Goal: Task Accomplishment & Management: Use online tool/utility

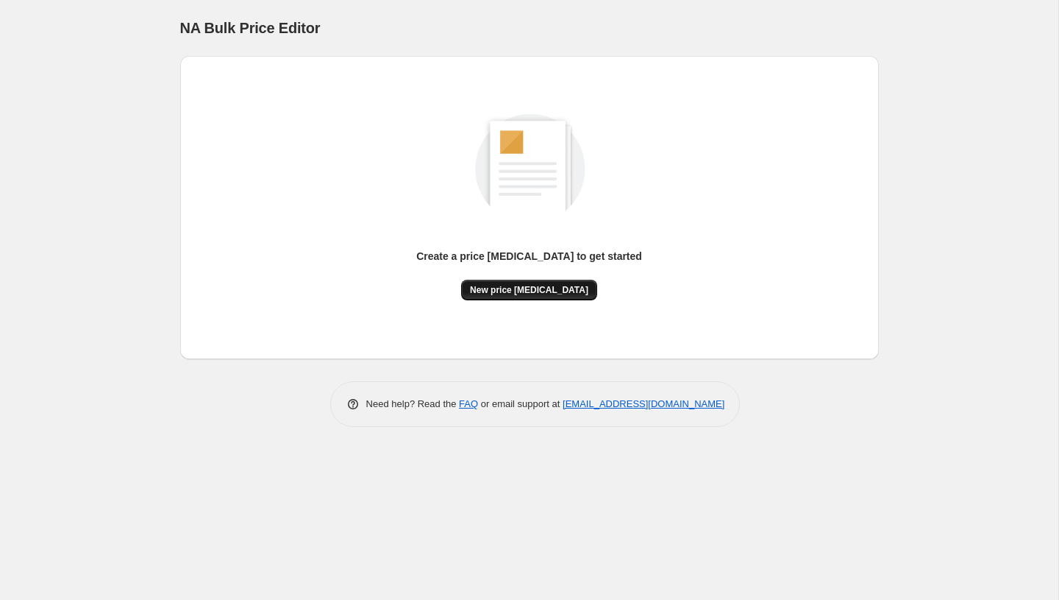
click at [496, 280] on button "New price [MEDICAL_DATA]" at bounding box center [529, 290] width 136 height 21
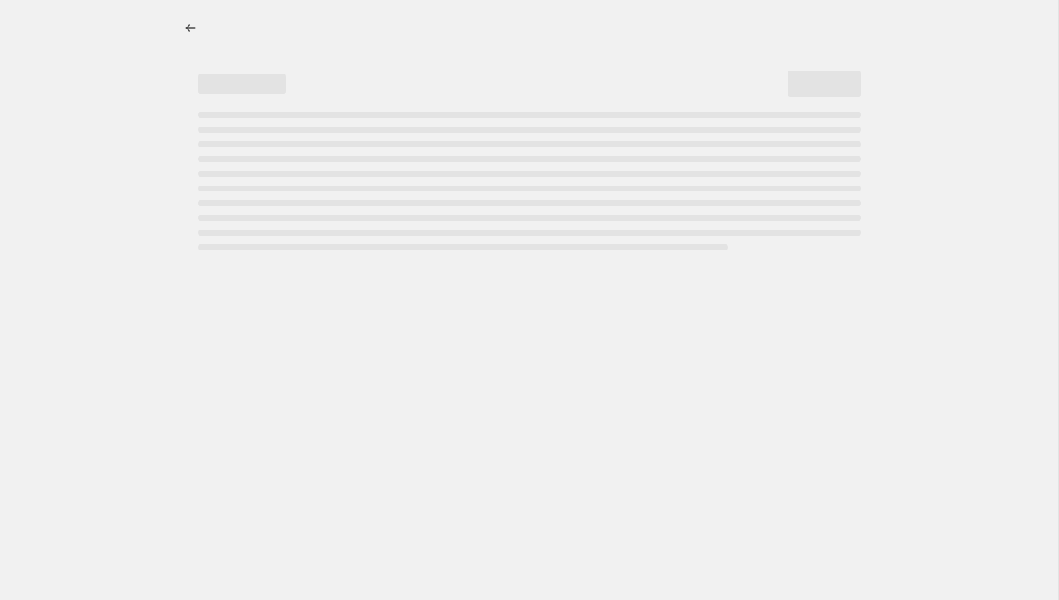
select select "percentage"
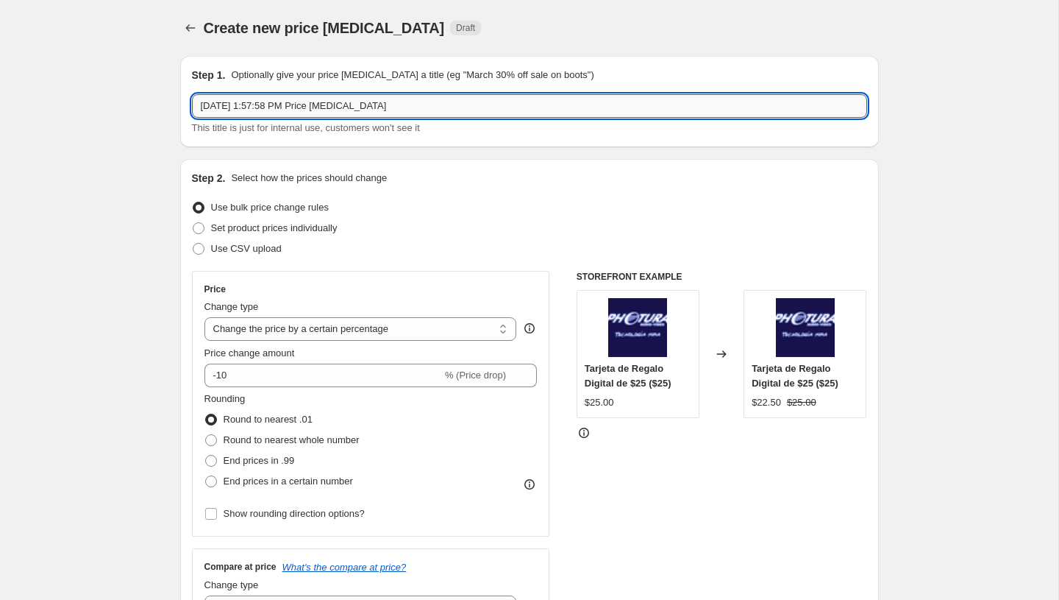
click at [417, 102] on input "[DATE] 1:57:58 PM Price [MEDICAL_DATA]" at bounding box center [529, 106] width 675 height 24
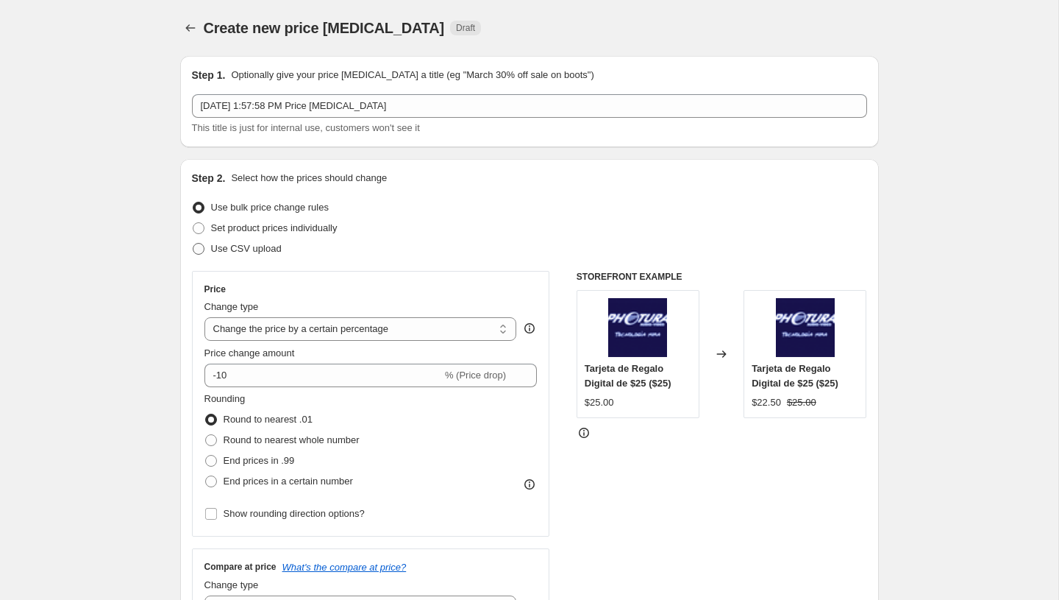
click at [258, 248] on span "Use CSV upload" at bounding box center [246, 248] width 71 height 11
click at [193, 244] on input "Use CSV upload" at bounding box center [193, 243] width 1 height 1
radio input "true"
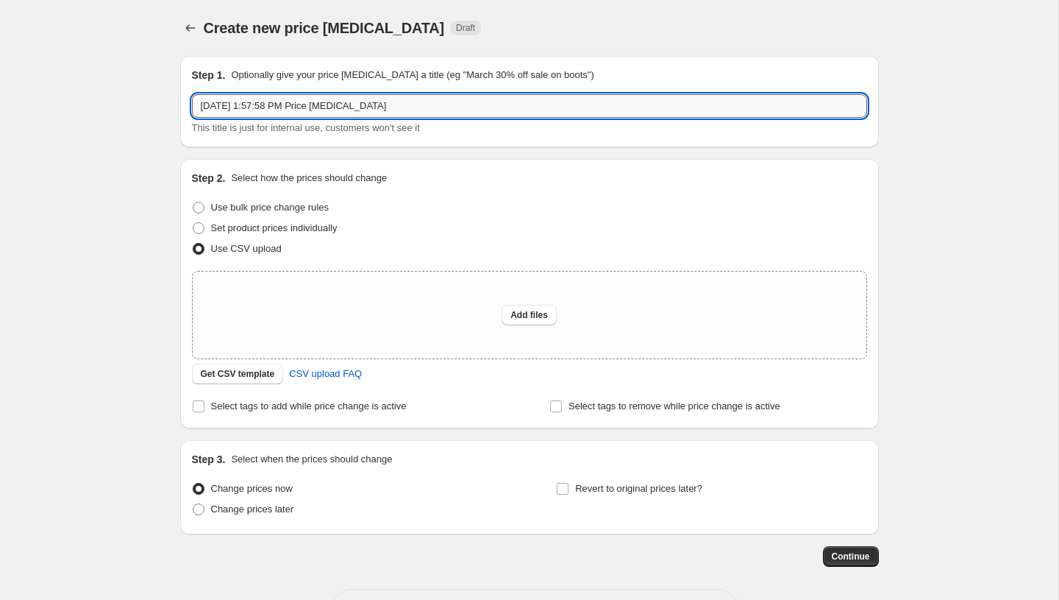
click at [279, 102] on input "[DATE] 1:57:58 PM Price [MEDICAL_DATA]" at bounding box center [529, 106] width 675 height 24
click at [244, 232] on span "Set product prices individually" at bounding box center [274, 227] width 127 height 11
click at [193, 223] on input "Set product prices individually" at bounding box center [193, 222] width 1 height 1
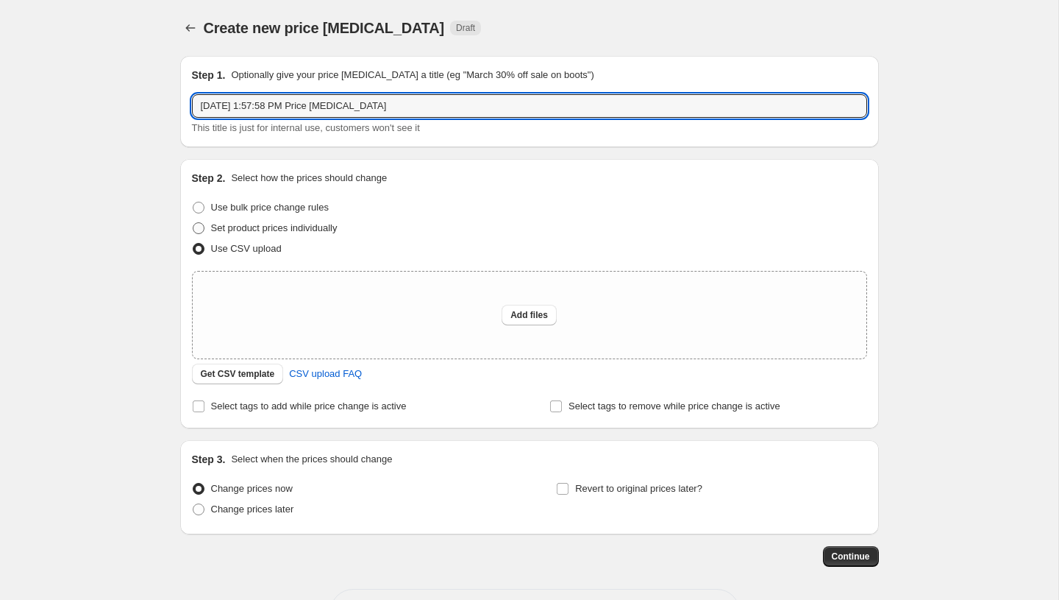
radio input "true"
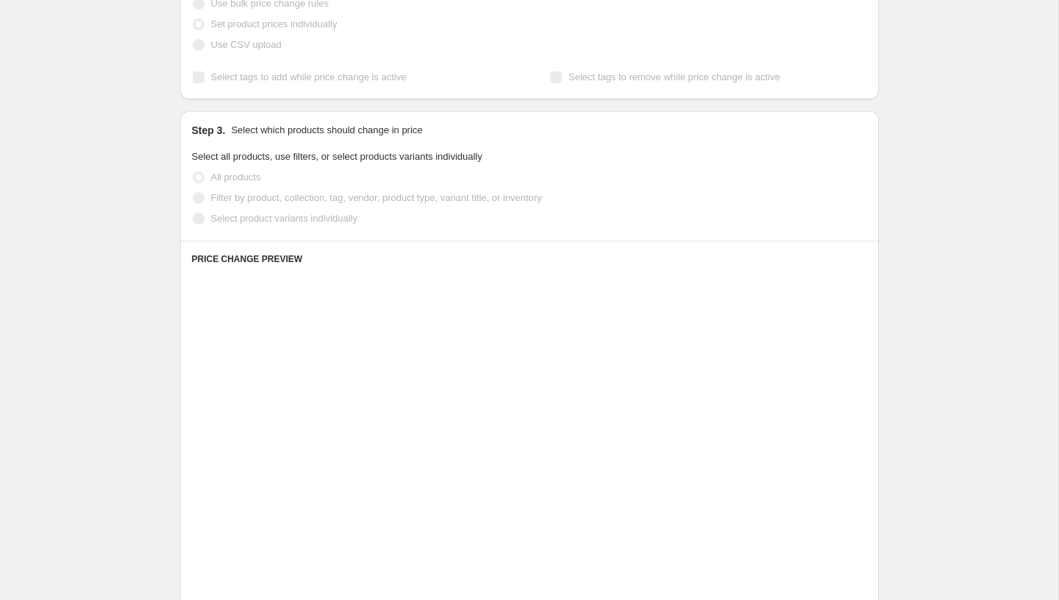
scroll to position [206, 0]
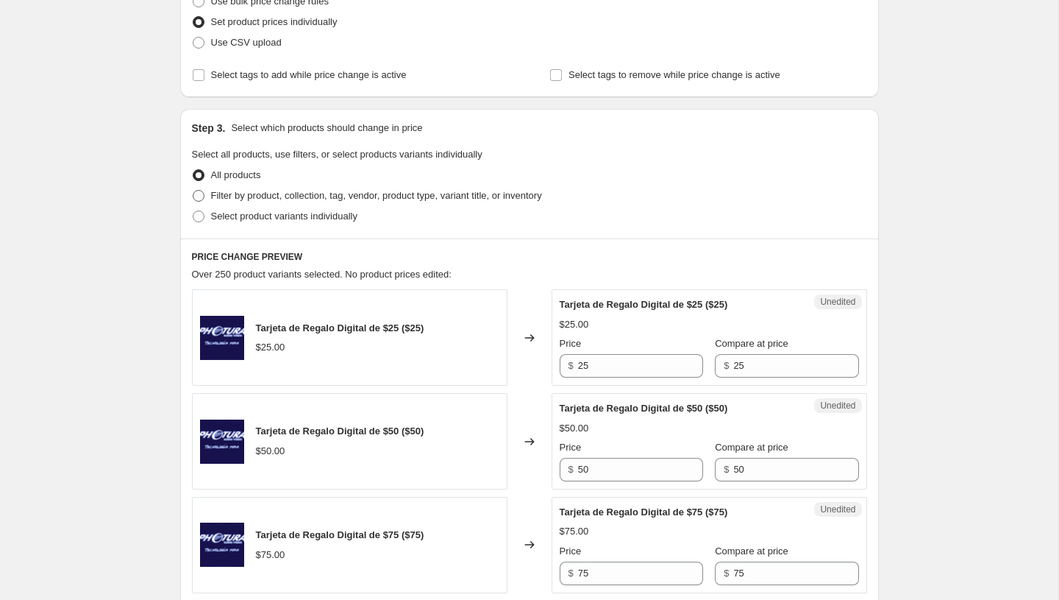
click at [241, 193] on span "Filter by product, collection, tag, vendor, product type, variant title, or inv…" at bounding box center [376, 195] width 331 height 11
click at [193, 191] on input "Filter by product, collection, tag, vendor, product type, variant title, or inv…" at bounding box center [193, 190] width 1 height 1
radio input "true"
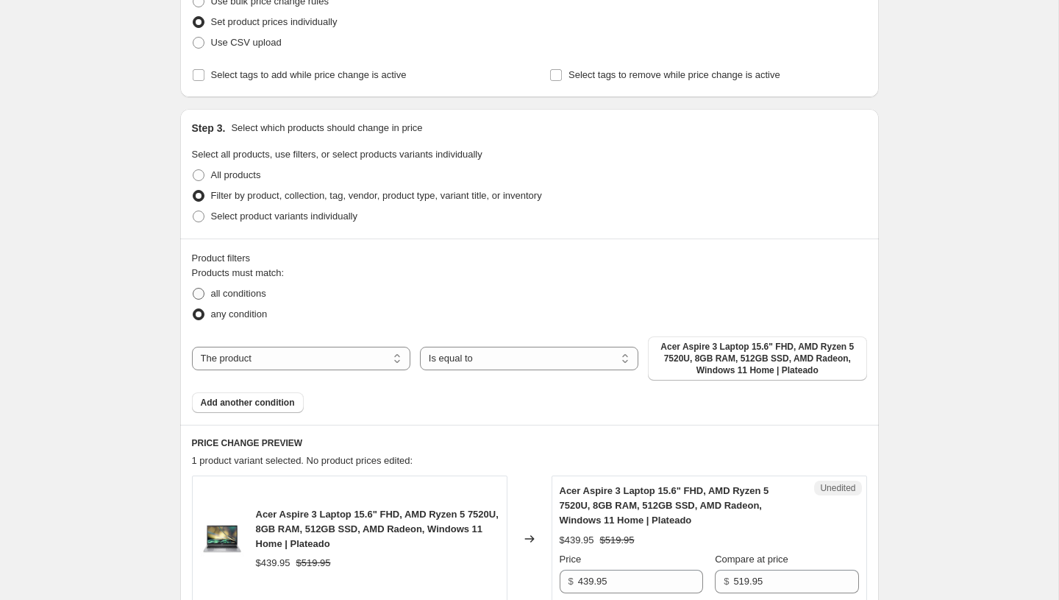
click at [237, 291] on span "all conditions" at bounding box center [238, 293] width 55 height 11
click at [193, 288] on input "all conditions" at bounding box center [193, 288] width 1 height 1
radio input "true"
click at [269, 404] on span "Add another condition" at bounding box center [248, 403] width 94 height 12
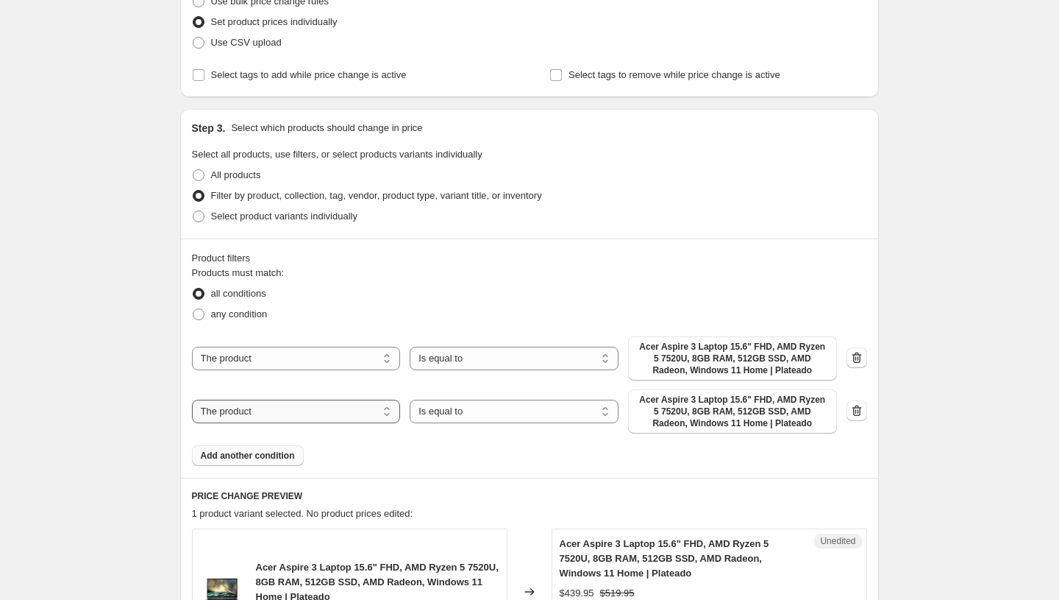
click at [355, 409] on select "The product The product's collection The product's tag The product's vendor The…" at bounding box center [296, 411] width 209 height 24
select select "product_status"
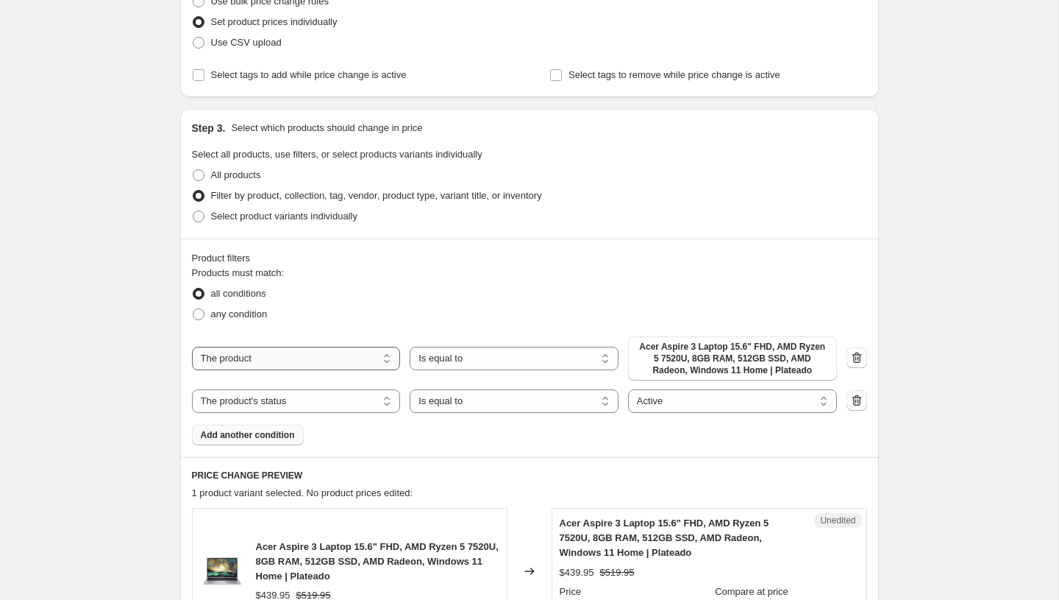
click at [365, 357] on select "The product The product's collection The product's tag The product's vendor The…" at bounding box center [296, 359] width 209 height 24
select select "tag"
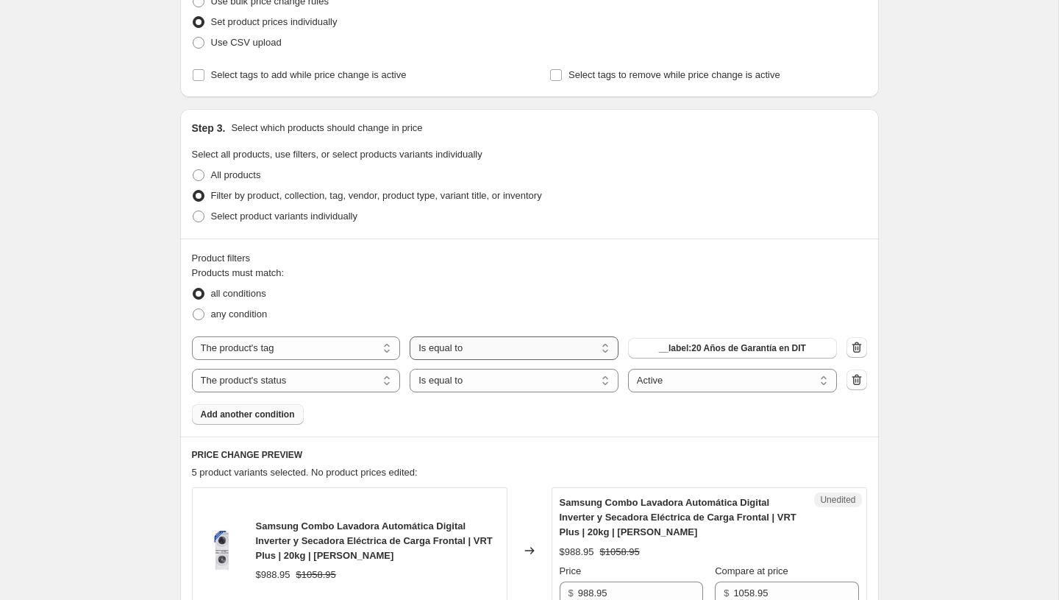
click at [520, 347] on select "Is equal to Is not equal to" at bounding box center [514, 348] width 209 height 24
select select "not_equal"
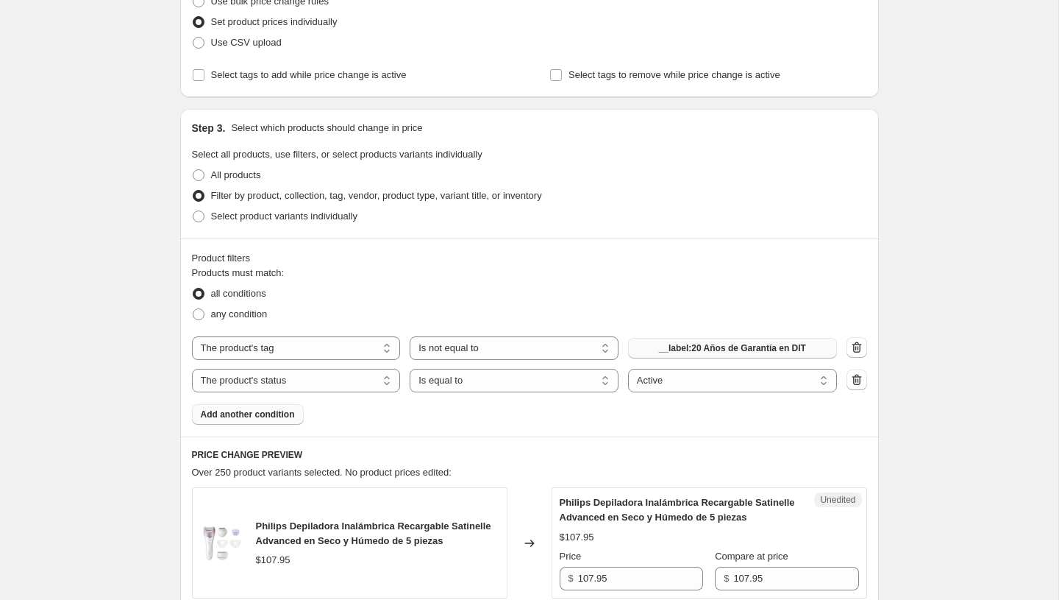
click at [720, 346] on span "__label:20 Años de Garantía en DIT" at bounding box center [732, 348] width 147 height 12
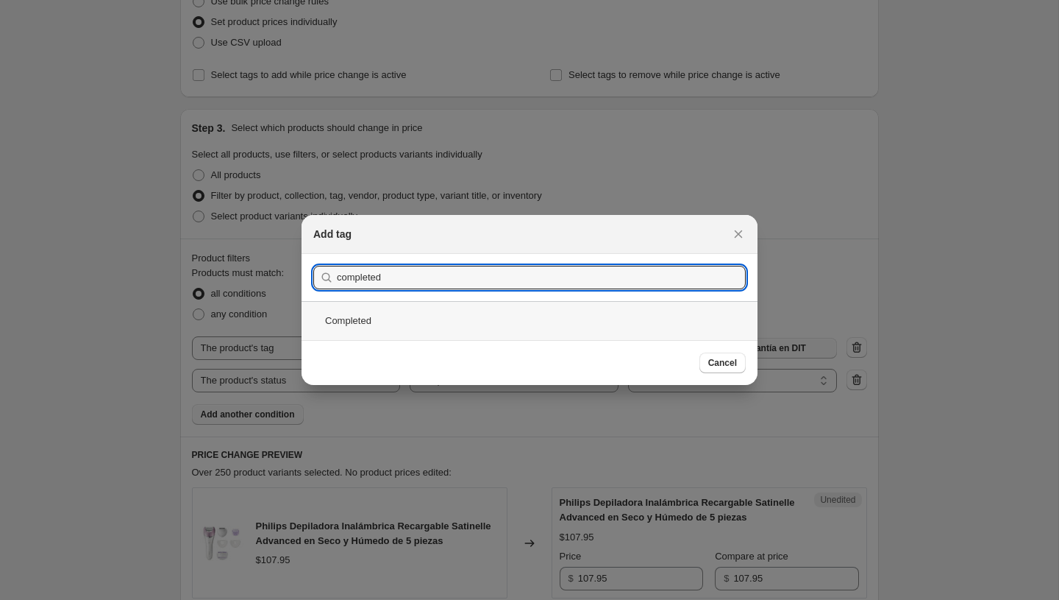
type input "completed"
click at [370, 324] on div "Completed" at bounding box center [530, 320] width 456 height 39
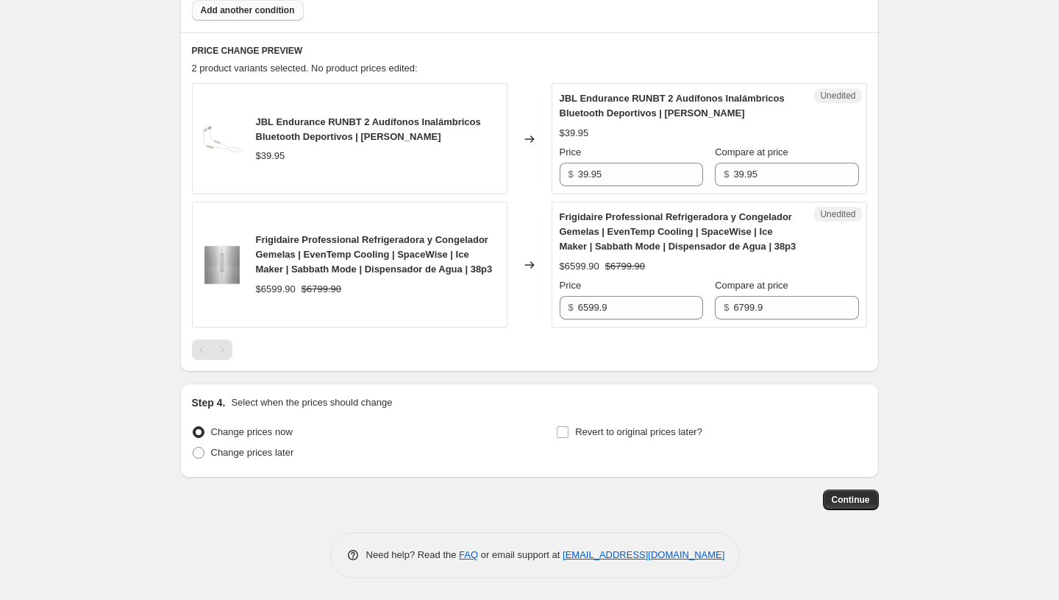
scroll to position [625, 0]
click at [335, 124] on span "JBL Endurance RUNBT 2 Audífonos Inalámbricos Bluetooth Deportivos | [PERSON_NAM…" at bounding box center [368, 129] width 225 height 26
copy span "JBL Endurance RUNBT 2 Audífonos Inalámbricos Bluetooth Deportivos | [PERSON_NAM…"
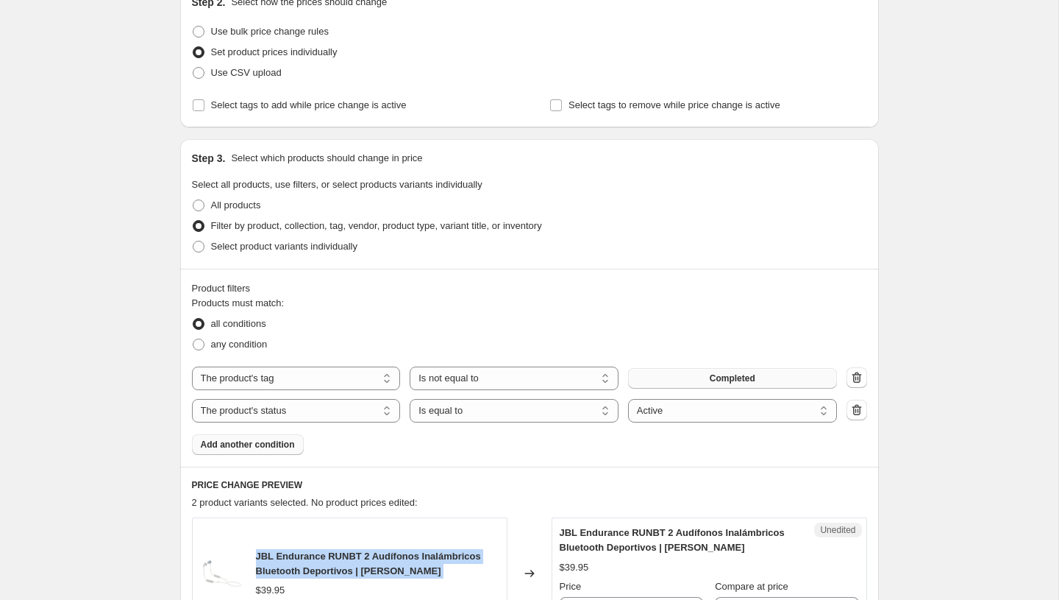
scroll to position [0, 0]
